Goal: Information Seeking & Learning: Learn about a topic

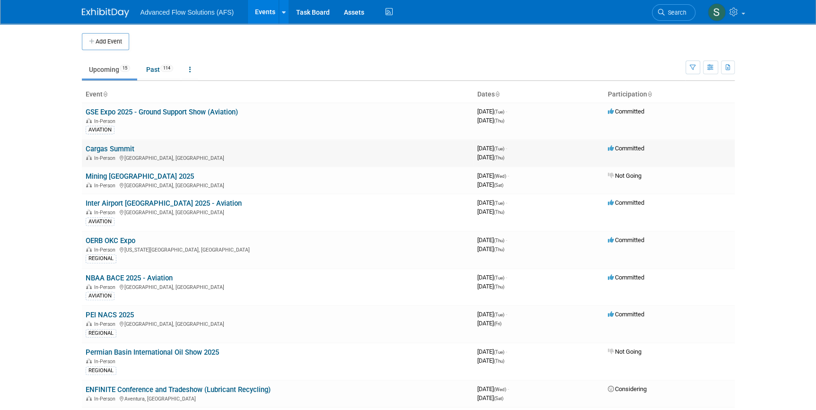
click at [111, 147] on link "Cargas Summit" at bounding box center [110, 149] width 49 height 9
click at [130, 111] on link "GSE Expo 2025 - Ground Support Show (Aviation)" at bounding box center [162, 112] width 152 height 9
